Goal: Transaction & Acquisition: Book appointment/travel/reservation

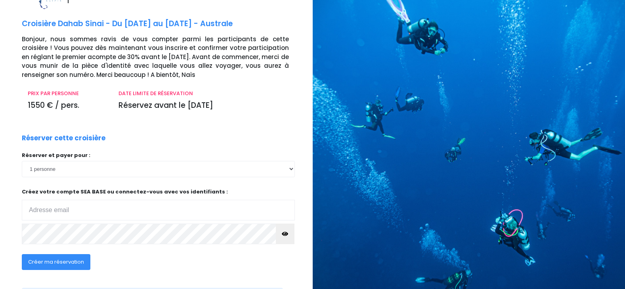
scroll to position [40, 0]
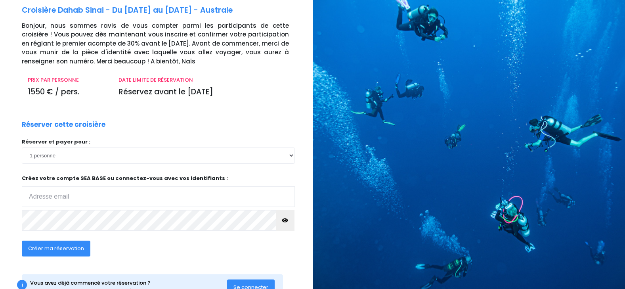
type input "ferrarienzo@orange.fr"
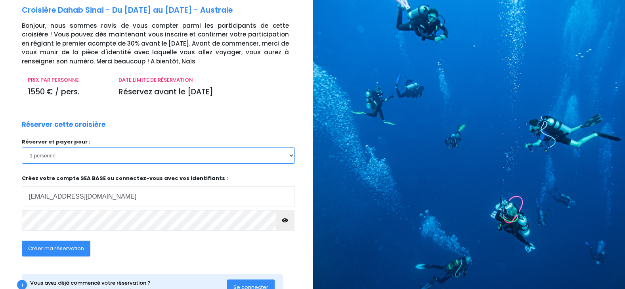
click at [290, 155] on select "1 personne 2 personnes" at bounding box center [158, 155] width 273 height 16
click at [22, 147] on select "1 personne 2 personnes" at bounding box center [158, 155] width 273 height 16
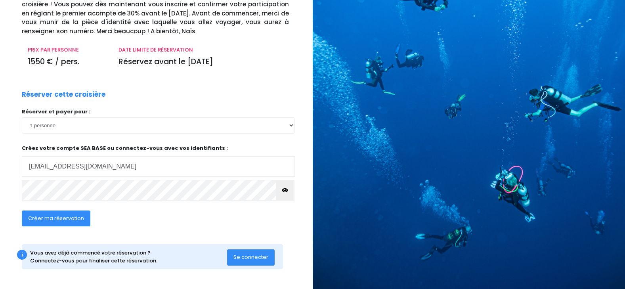
click at [66, 218] on span "Créer ma réservation" at bounding box center [56, 218] width 56 height 8
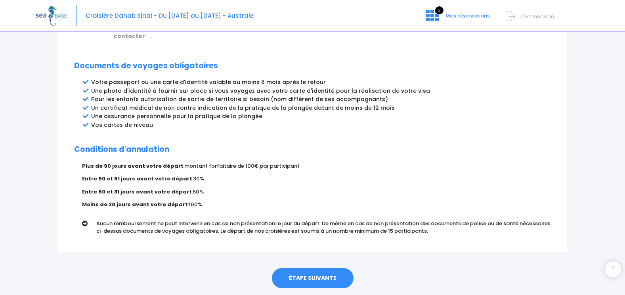
scroll to position [422, 0]
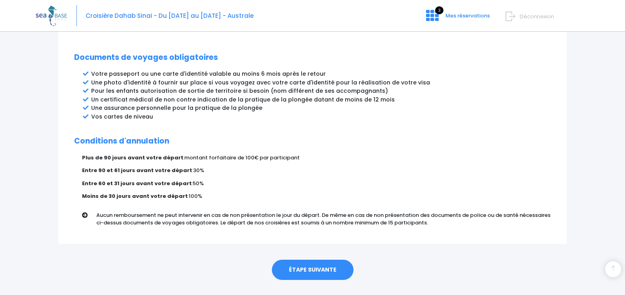
click at [313, 260] on link "ÉTAPE SUIVANTE" at bounding box center [313, 270] width 82 height 21
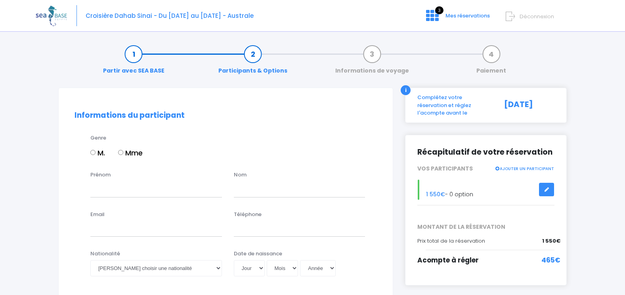
click at [91, 152] on input "M." at bounding box center [92, 152] width 5 height 5
radio input "true"
click at [117, 174] on div "Prénom" at bounding box center [155, 184] width 143 height 26
click at [101, 192] on input "Prénom" at bounding box center [156, 189] width 132 height 16
click at [97, 193] on input "P" at bounding box center [156, 189] width 132 height 16
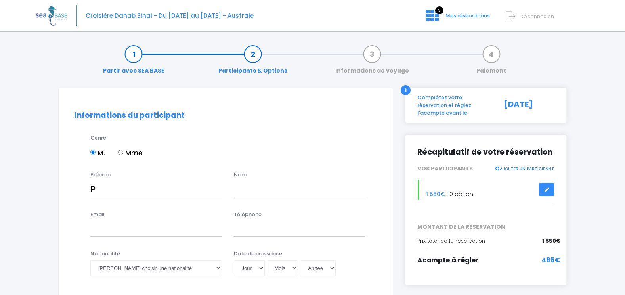
click at [150, 174] on div "Prénom P" at bounding box center [155, 184] width 143 height 26
click at [101, 191] on input "P" at bounding box center [156, 189] width 132 height 16
type input "[PERSON_NAME]"
type input "FERRARI"
type input "ferrarienzo@orange.fr"
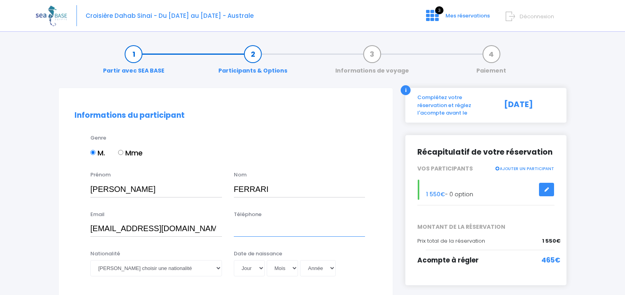
type input "0610852697"
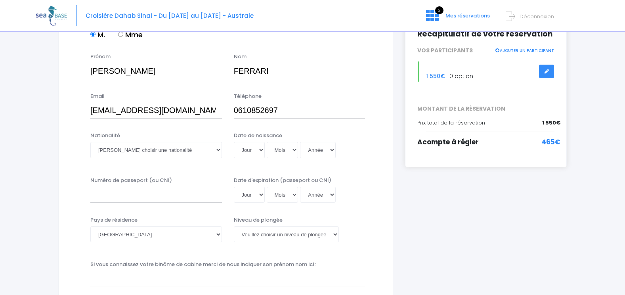
scroll to position [119, 0]
click at [218, 148] on select "Veuillez choisir une nationalité Afghane Albanaise Algerienne Allemande America…" at bounding box center [156, 149] width 132 height 16
select select "Française"
click at [90, 141] on select "Veuillez choisir une nationalité Afghane Albanaise Algerienne Allemande America…" at bounding box center [156, 149] width 132 height 16
click at [260, 149] on select "Jour 01 02 03 04 05 06 07 08 09 10 11 12 13 14 15 16 17 18 19 20 21 22 23 24 25…" at bounding box center [249, 149] width 31 height 16
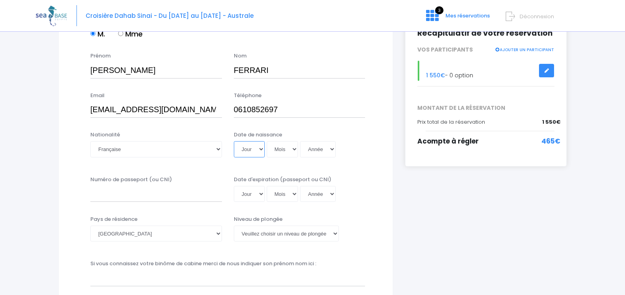
select select "24"
click at [234, 141] on select "Jour 01 02 03 04 05 06 07 08 09 10 11 12 13 14 15 16 17 18 19 20 21 22 23 24 25…" at bounding box center [249, 149] width 31 height 16
click at [295, 150] on select "Mois 01 02 03 04 05 06 07 08 09 10 11 12" at bounding box center [283, 149] width 32 height 16
select select "03"
click at [267, 141] on select "Mois 01 02 03 04 05 06 07 08 09 10 11 12" at bounding box center [283, 149] width 32 height 16
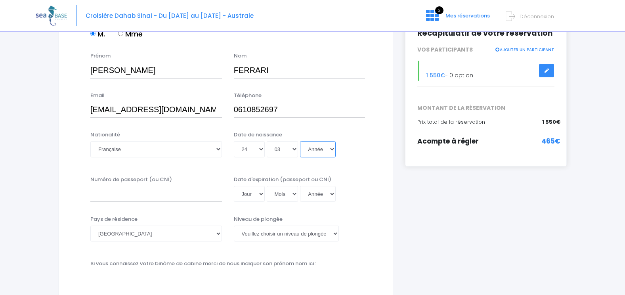
click at [329, 147] on select "Année 2045 2044 2043 2042 2041 2040 2039 2038 2037 2036 2035 2034 2033 2032 203…" at bounding box center [318, 149] width 36 height 16
select select "1961"
click at [300, 141] on select "Année 2045 2044 2043 2042 2041 2040 2039 2038 2037 2036 2035 2034 2033 2032 203…" at bounding box center [318, 149] width 36 height 16
type input "1961-03-24"
click at [119, 197] on input "Numéro de passeport (ou CNI)" at bounding box center [156, 194] width 132 height 16
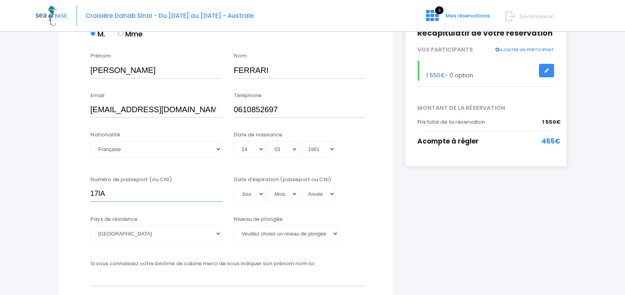
click at [119, 197] on input "17IA" at bounding box center [156, 194] width 132 height 16
type input "17IA59950"
click at [262, 194] on select "Jour 01 02 03 04 05 06 07 08 09 10 11 12 13 14 15 16 17 18 19 20 21 22 23 24 25…" at bounding box center [249, 194] width 31 height 16
select select "25"
click at [234, 186] on select "Jour 01 02 03 04 05 06 07 08 09 10 11 12 13 14 15 16 17 18 19 20 21 22 23 24 25…" at bounding box center [249, 194] width 31 height 16
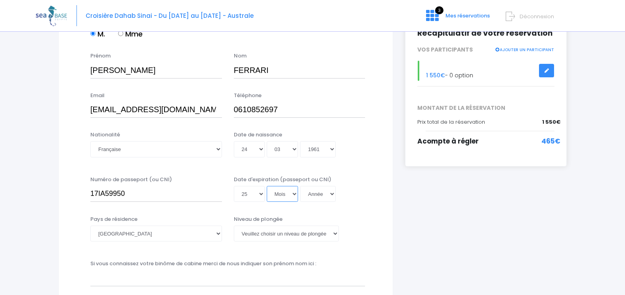
click at [293, 193] on select "Mois 01 02 03 04 05 06 07 08 09 10 11 12" at bounding box center [283, 194] width 32 height 16
select select "01"
click at [267, 186] on select "Mois 01 02 03 04 05 06 07 08 09 10 11 12" at bounding box center [283, 194] width 32 height 16
click at [332, 194] on select "Année 2045 2044 2043 2042 2041 2040 2039 2038 2037 2036 2035 2034 2033 2032 203…" at bounding box center [318, 194] width 36 height 16
select select "2027"
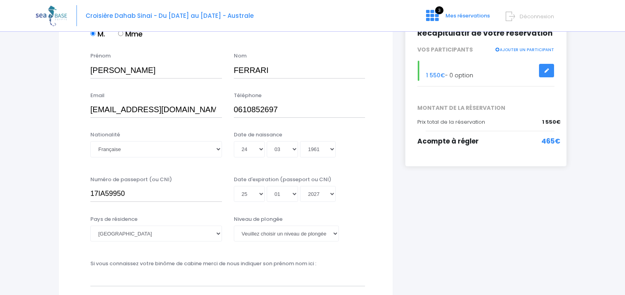
click at [300, 202] on select "Année 2045 2044 2043 2042 2041 2040 2039 2038 2037 2036 2035 2034 2033 2032 203…" at bounding box center [318, 194] width 36 height 16
type input "2027-01-25"
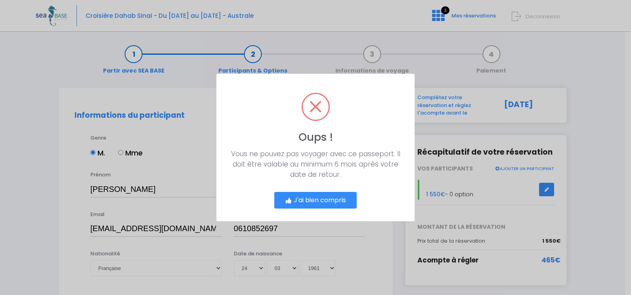
click at [315, 201] on button "J'ai bien compris" at bounding box center [315, 200] width 82 height 17
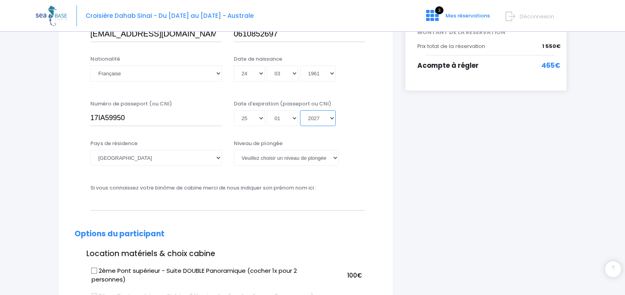
scroll to position [245, 0]
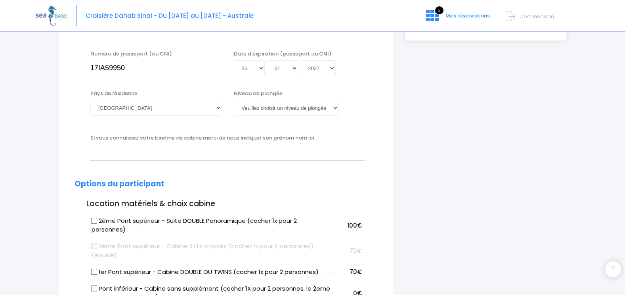
click at [93, 220] on input "2ème Pont supérieur - Suite DOUBLE Panoramique (cocher 1x pour 2 personnes)" at bounding box center [94, 220] width 6 height 6
checkbox input "true"
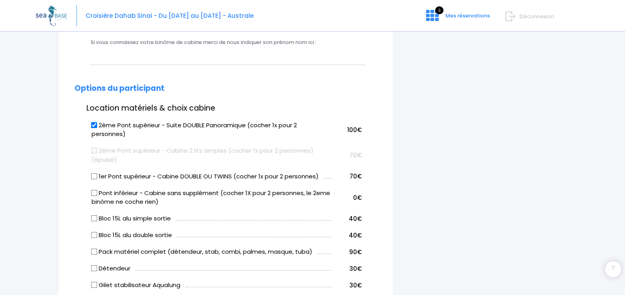
scroll to position [363, 0]
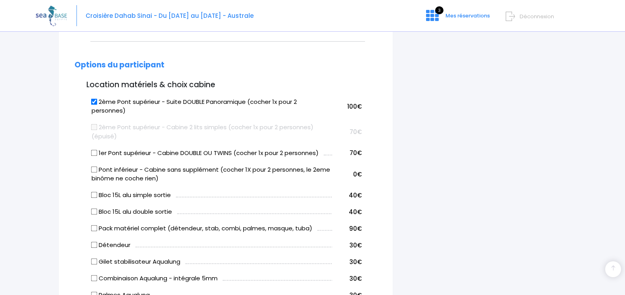
click at [94, 210] on input "Bloc 15L alu double sortie" at bounding box center [94, 211] width 6 height 6
checkbox input "true"
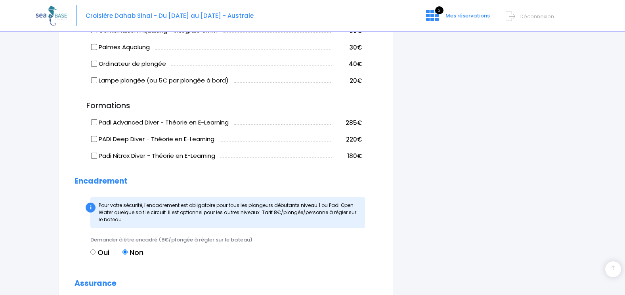
scroll to position [680, 0]
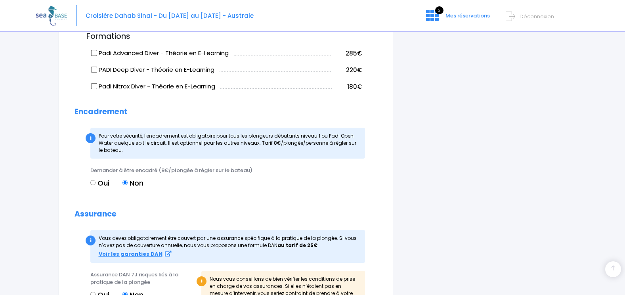
click at [125, 181] on input "Non" at bounding box center [124, 182] width 5 height 5
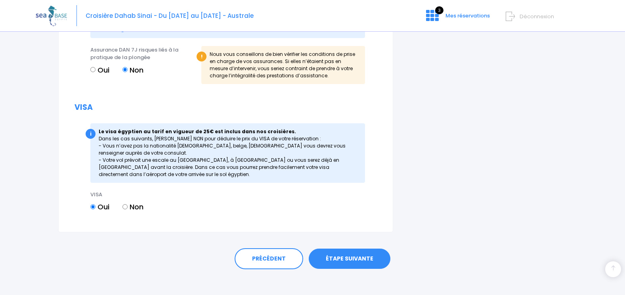
scroll to position [911, 0]
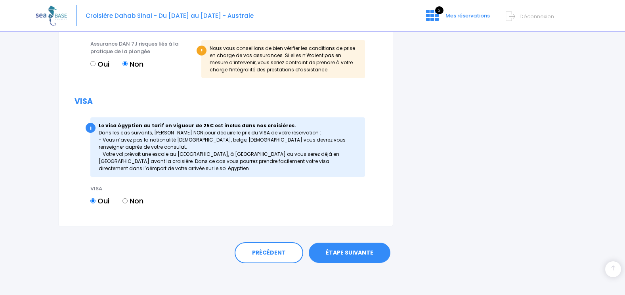
click at [359, 252] on link "ÉTAPE SUIVANTE" at bounding box center [350, 253] width 82 height 21
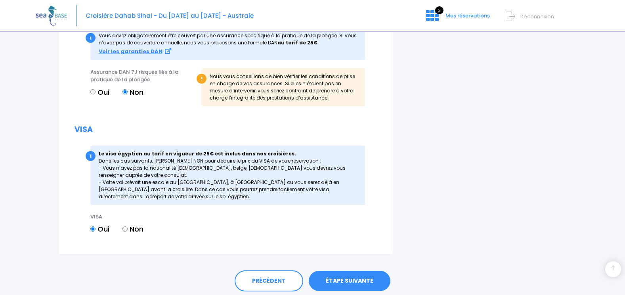
scroll to position [924, 0]
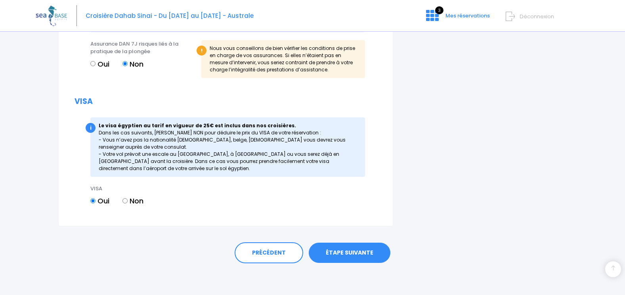
click at [348, 248] on link "ÉTAPE SUIVANTE" at bounding box center [350, 253] width 82 height 21
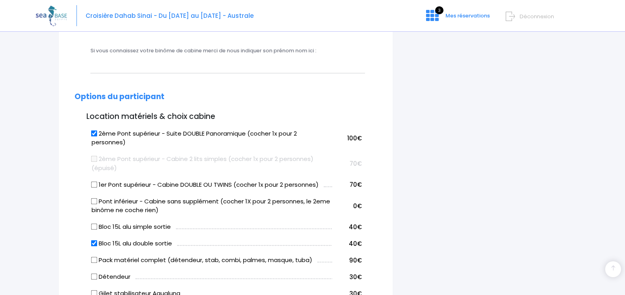
scroll to position [186, 0]
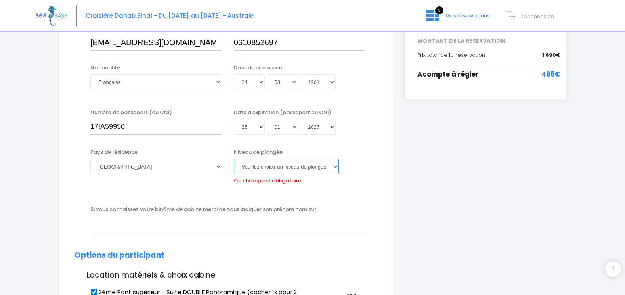
click at [336, 166] on select "Veuillez choisir un niveau de plongée Non plongeur Junior OW diver Adventure OW…" at bounding box center [286, 167] width 105 height 16
select select "N3"
click at [234, 159] on select "Veuillez choisir un niveau de plongée Non plongeur Junior OW diver Adventure OW…" at bounding box center [286, 167] width 105 height 16
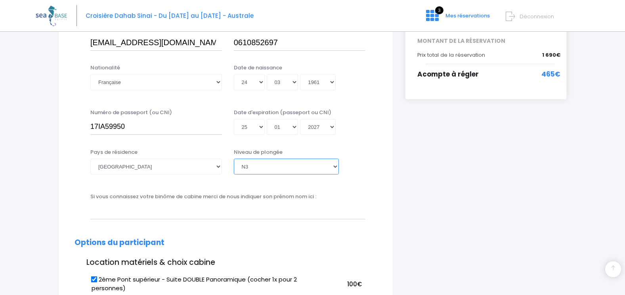
click at [336, 165] on select "Veuillez choisir un niveau de plongée Non plongeur Junior OW diver Adventure OW…" at bounding box center [286, 167] width 105 height 16
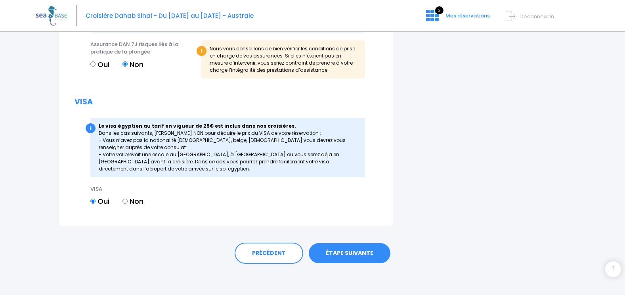
scroll to position [911, 0]
click at [357, 248] on link "ÉTAPE SUIVANTE" at bounding box center [350, 253] width 82 height 21
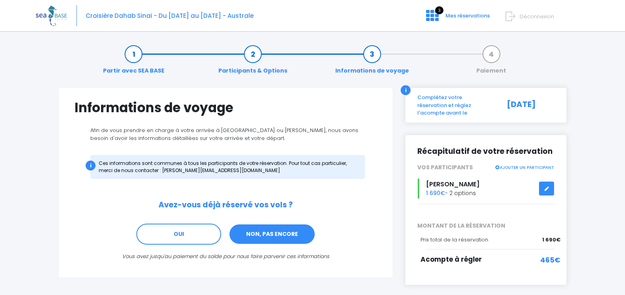
click at [269, 234] on link "NON, PAS ENCORE" at bounding box center [272, 234] width 87 height 21
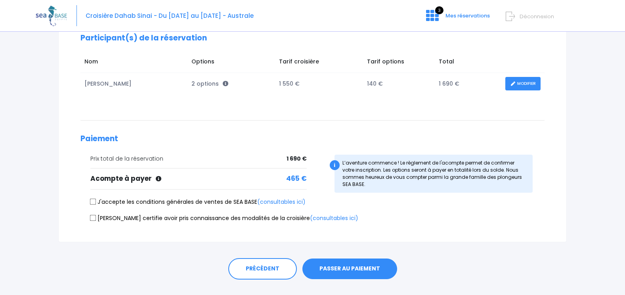
scroll to position [119, 0]
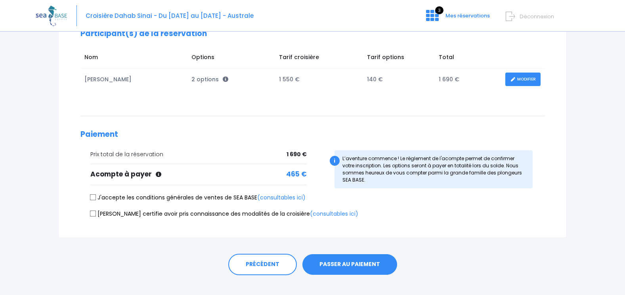
click at [92, 197] on input "J'accepte les conditions générales de ventes de SEA BASE (consultables ici)" at bounding box center [93, 197] width 6 height 6
checkbox input "true"
click at [92, 214] on input "Je certifie avoir pris connaissance des modalités de la croisière (consultables…" at bounding box center [93, 213] width 6 height 6
checkbox input "true"
click at [367, 262] on button "PASSER AU PAIEMENT" at bounding box center [349, 264] width 95 height 21
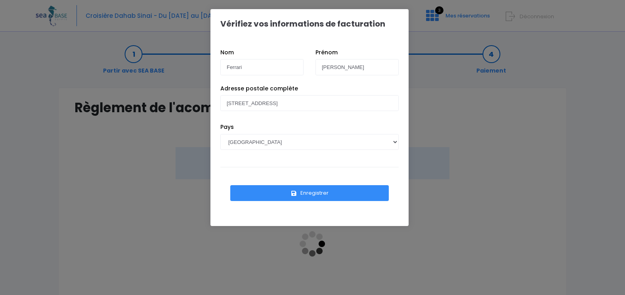
click at [321, 194] on button "Enregistrer" at bounding box center [309, 193] width 159 height 16
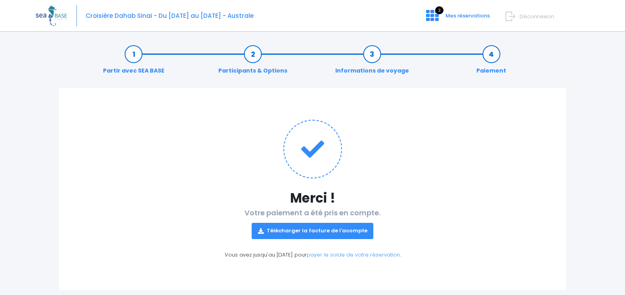
click at [301, 225] on link "Télécharger la facture de l'acompte" at bounding box center [313, 231] width 122 height 16
